Goal: Navigation & Orientation: Find specific page/section

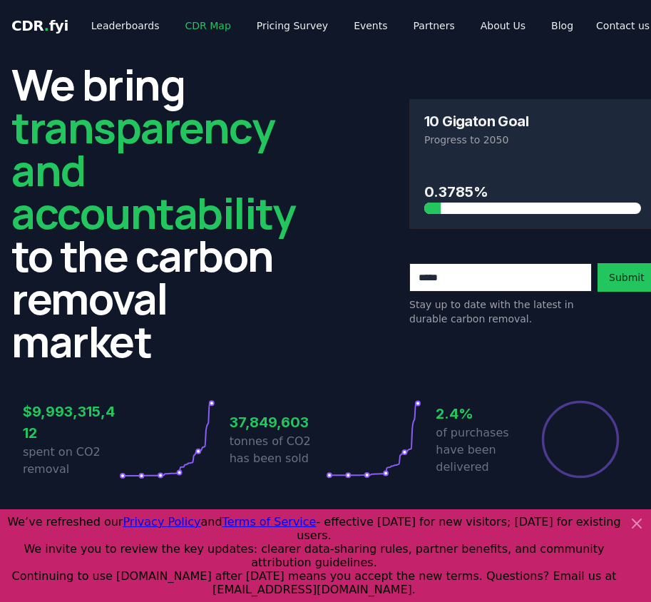
click at [188, 28] on link "CDR Map" at bounding box center [208, 26] width 68 height 26
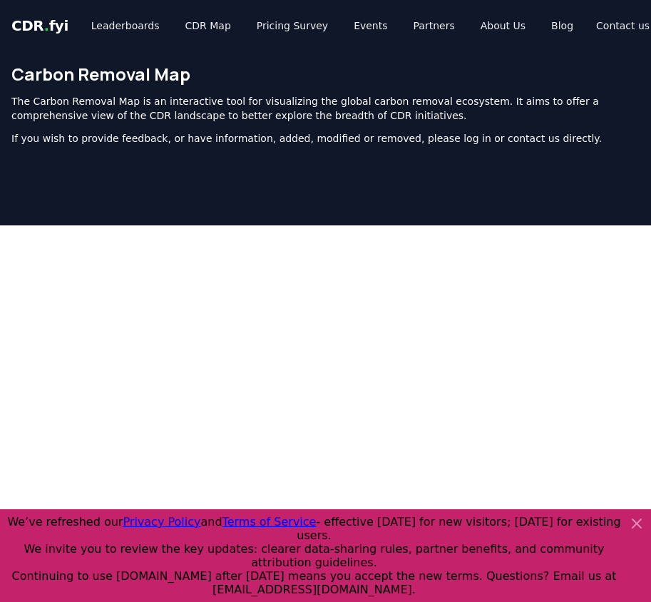
scroll to position [481, 0]
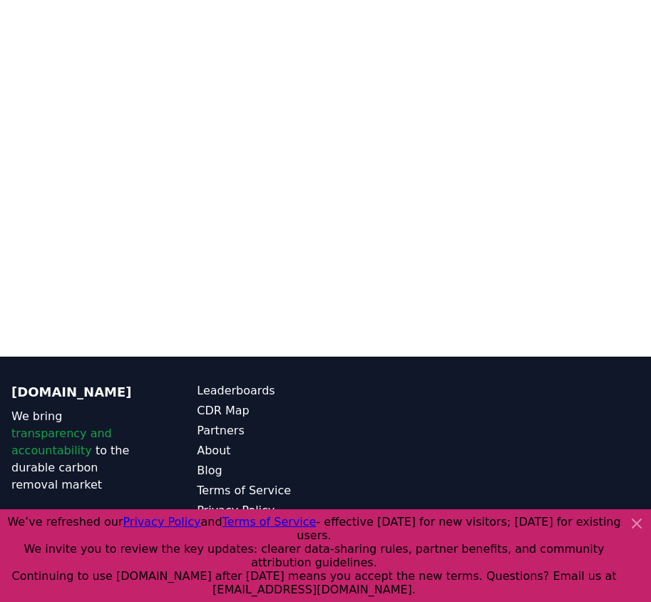
click at [635, 528] on icon at bounding box center [637, 523] width 9 height 9
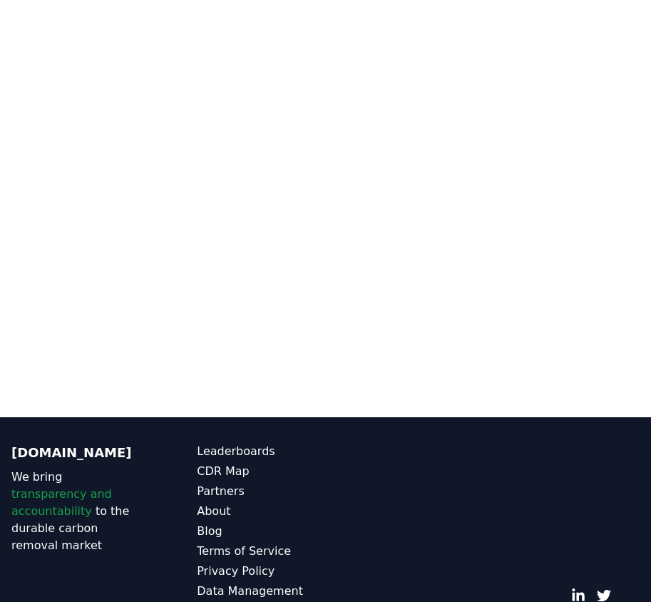
scroll to position [291, 0]
